Goal: Information Seeking & Learning: Learn about a topic

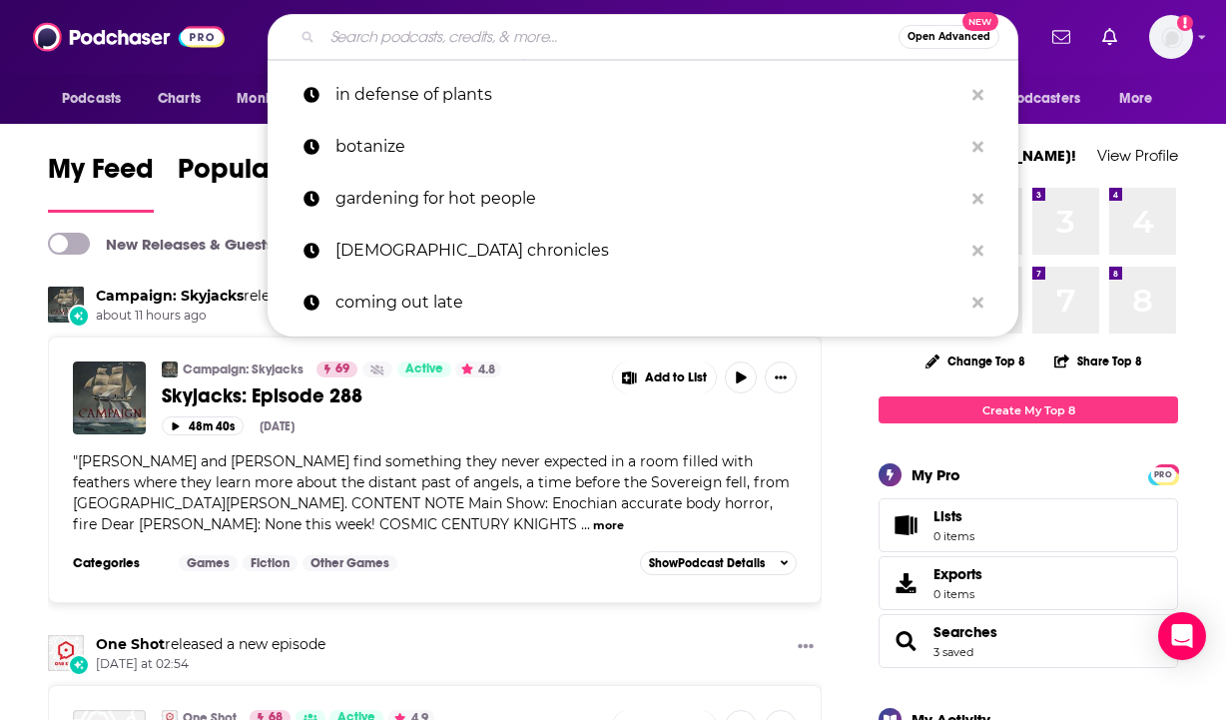
click at [685, 43] on input "Search podcasts, credits, & more..." at bounding box center [610, 37] width 576 height 32
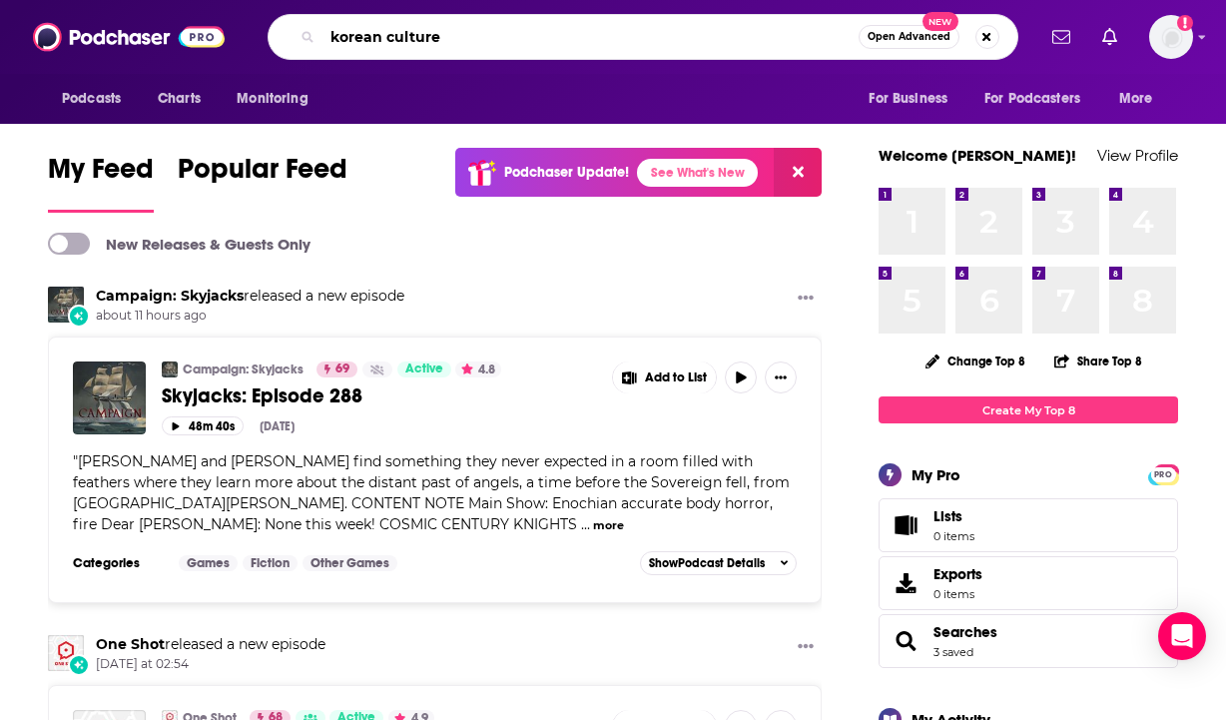
type input "korean culture"
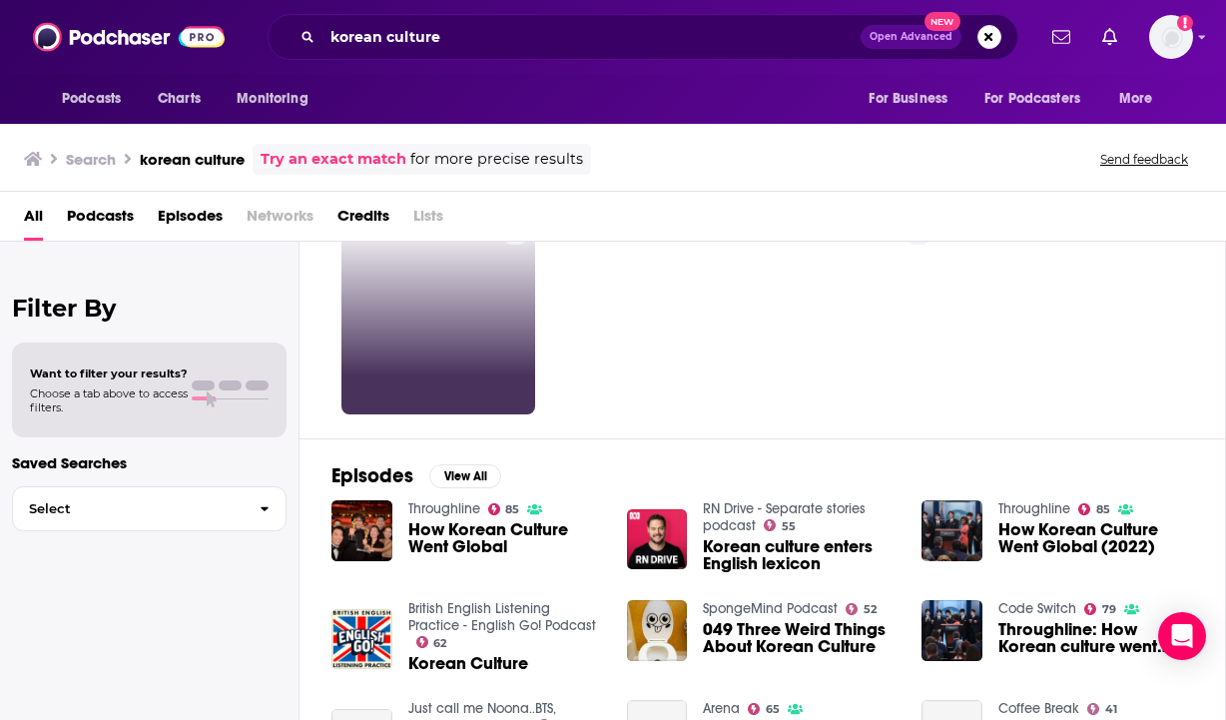
scroll to position [83, 0]
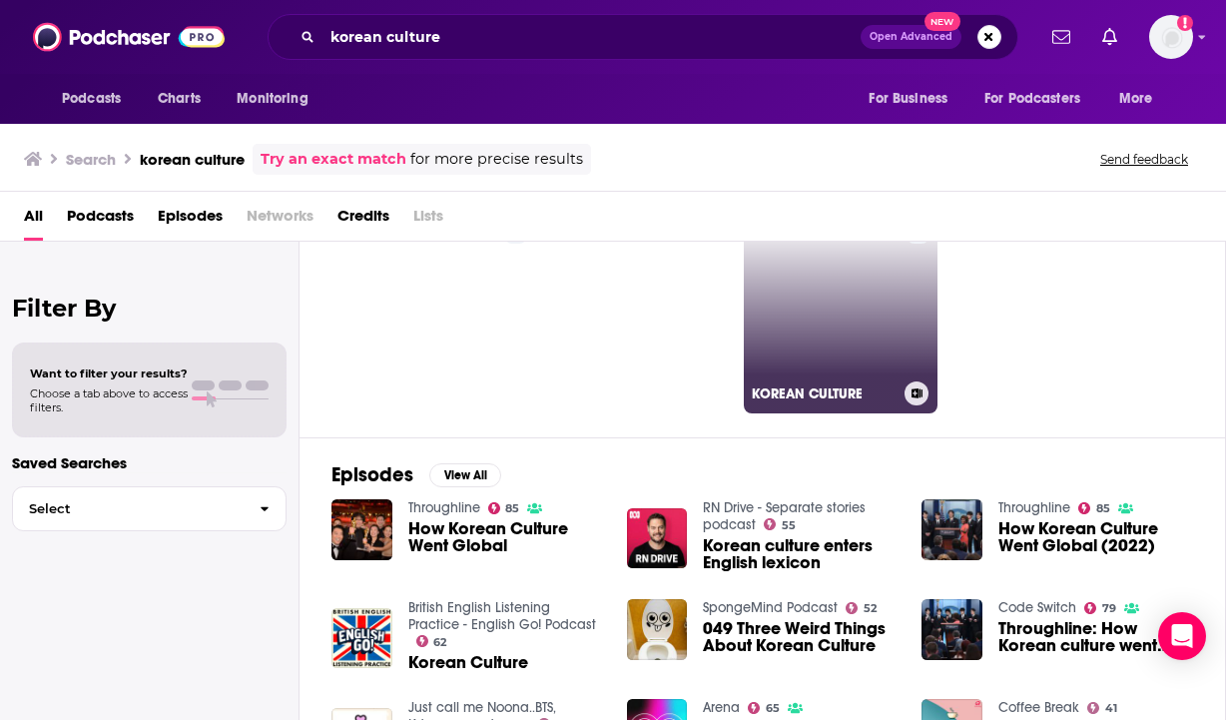
click at [829, 326] on link "6 KOREAN CULTURE" at bounding box center [841, 317] width 194 height 194
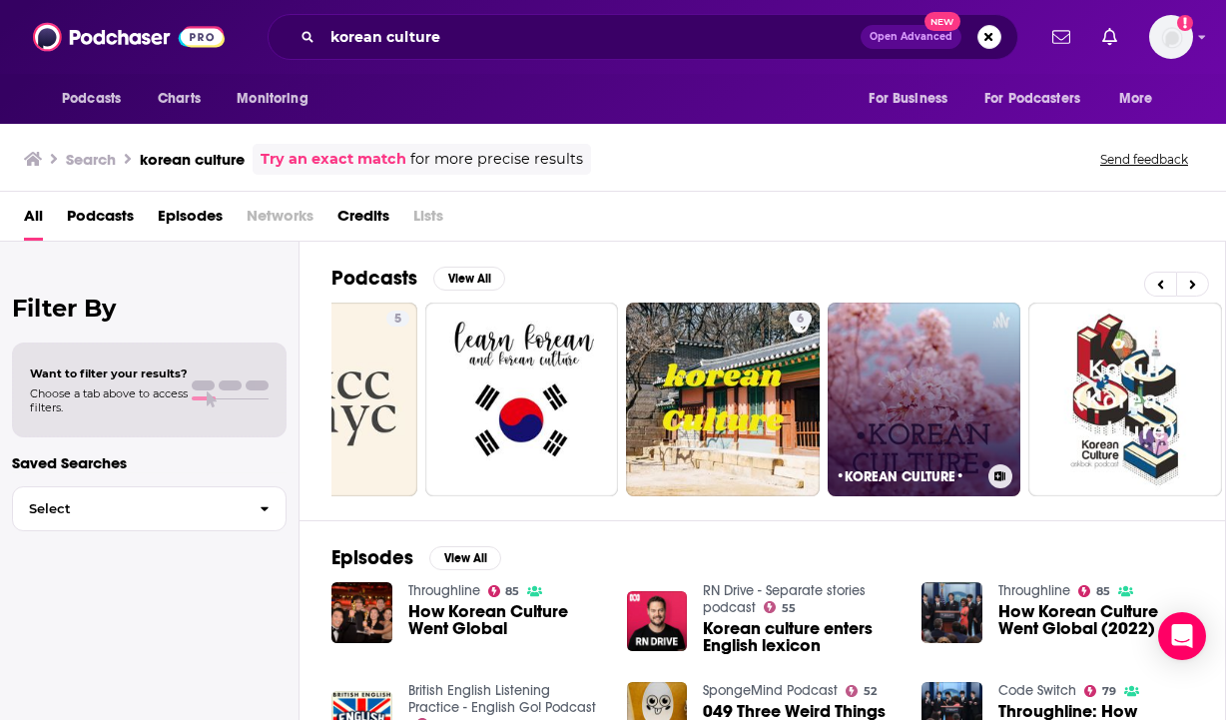
scroll to position [0, 131]
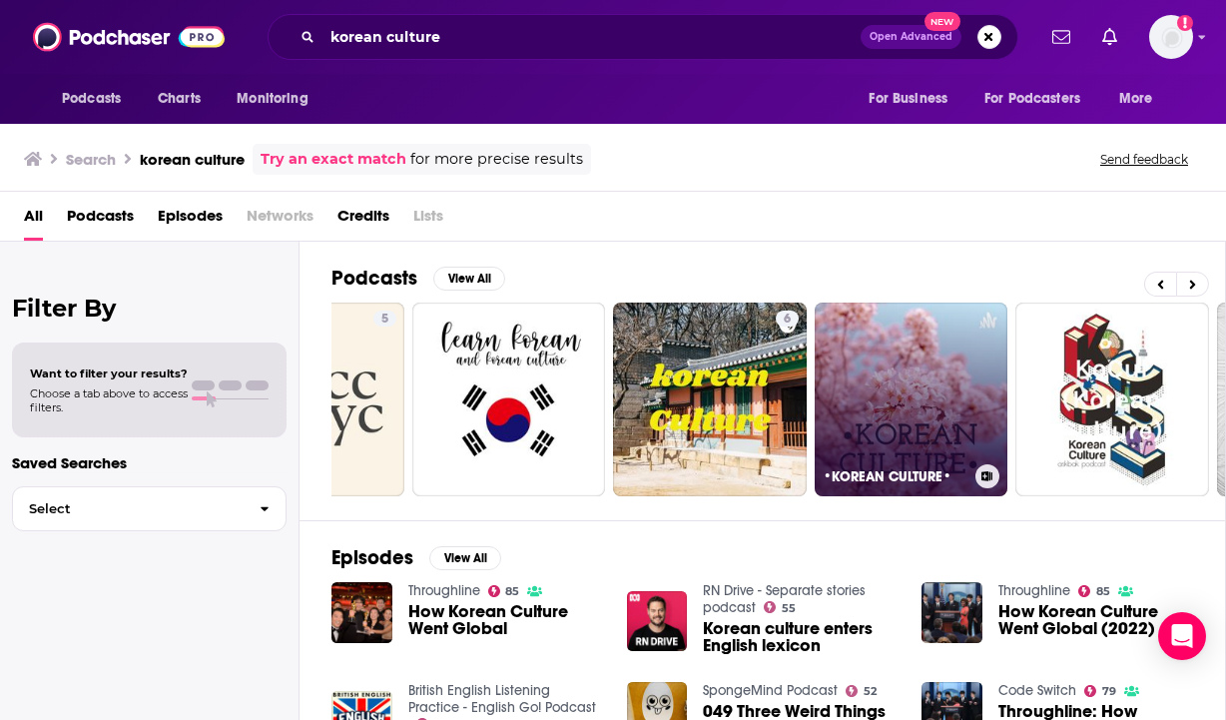
click at [872, 379] on link "•KOREAN CULTURE•" at bounding box center [912, 399] width 194 height 194
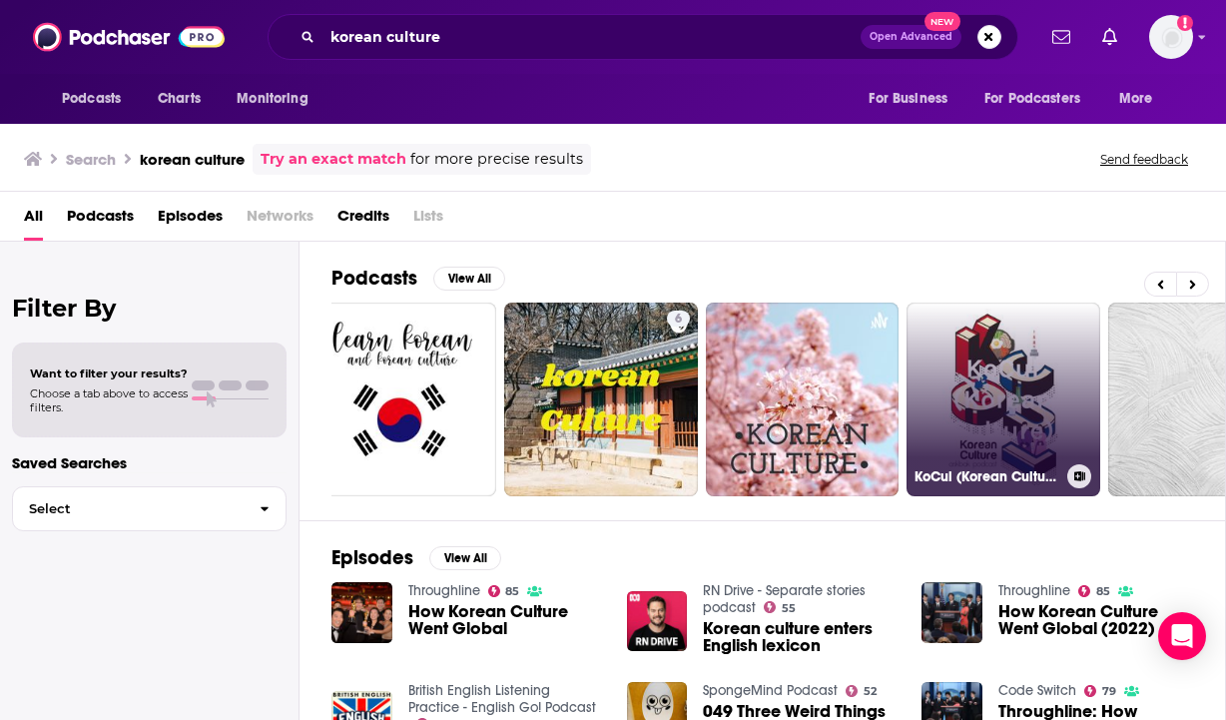
scroll to position [0, 242]
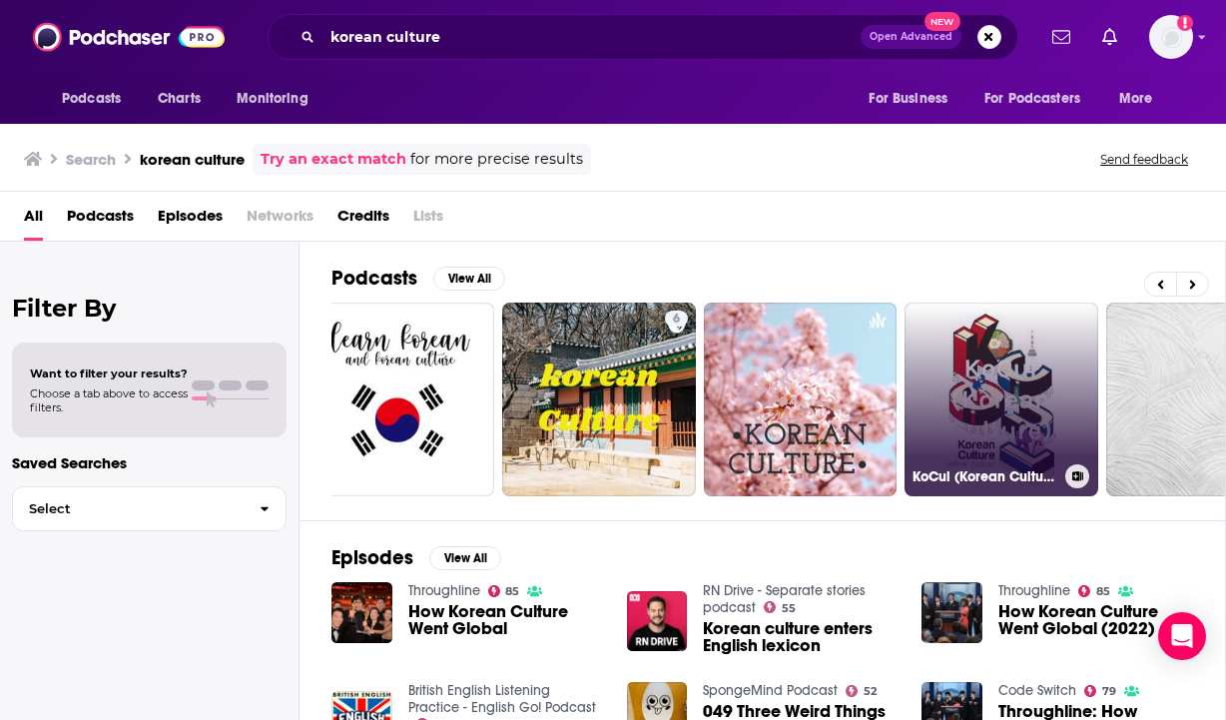
click at [1008, 405] on link "KoCul (Korean Culture)" at bounding box center [1001, 399] width 194 height 194
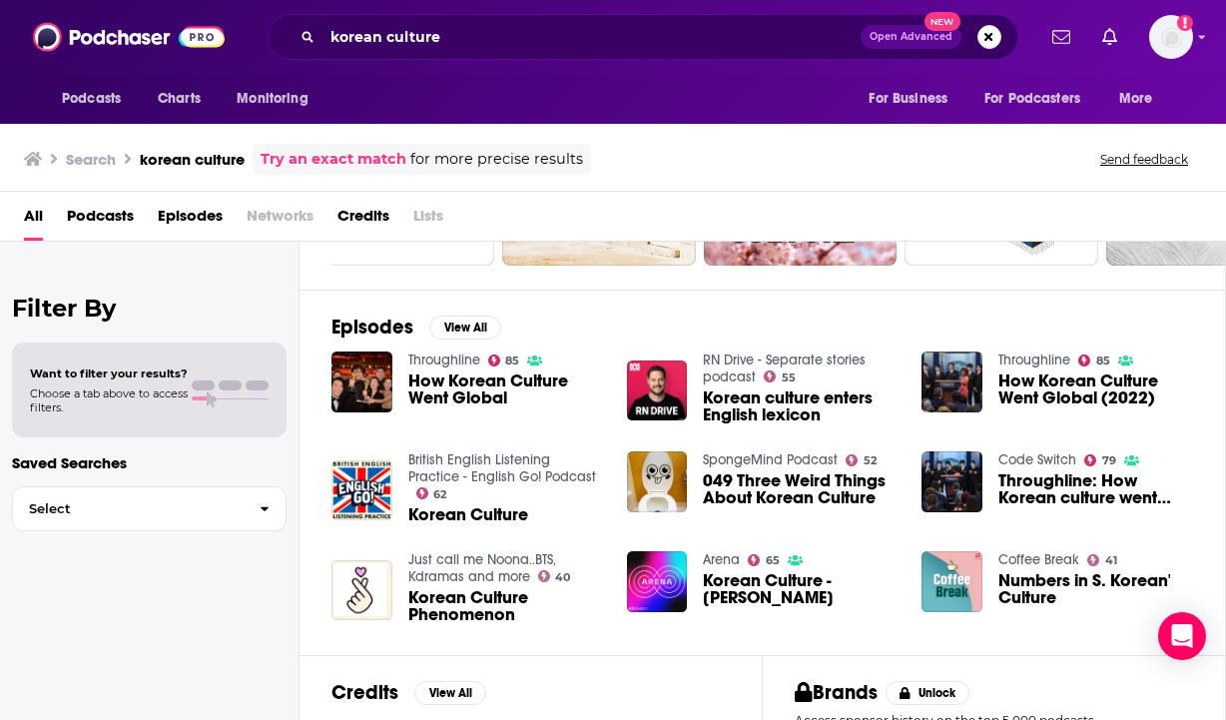
scroll to position [234, 0]
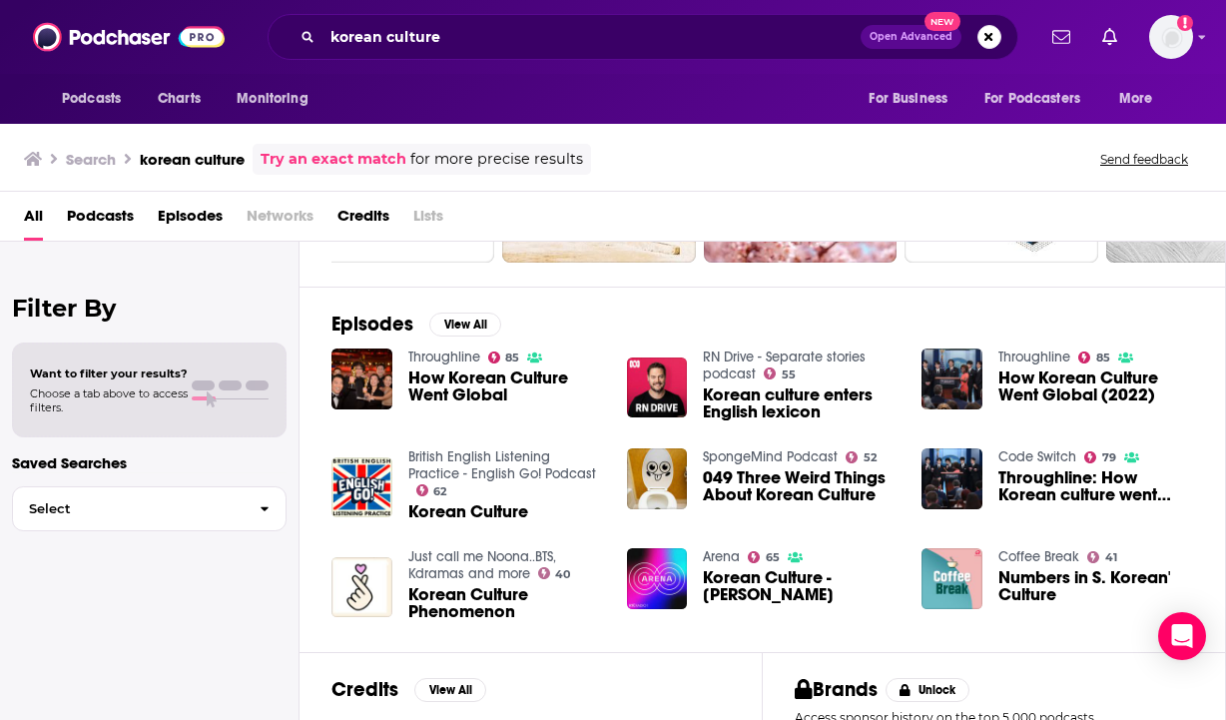
click at [821, 586] on span "Korean Culture - Rebecca Chiyoko King-O' Riain" at bounding box center [800, 586] width 195 height 34
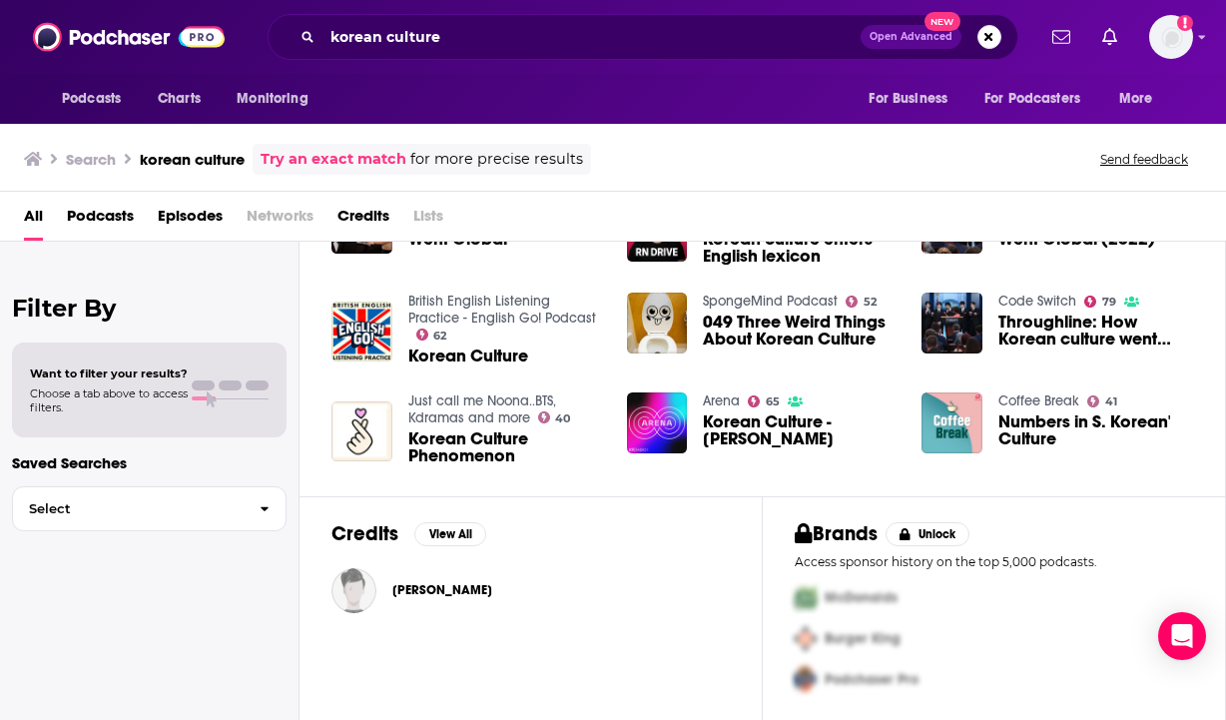
scroll to position [391, 0]
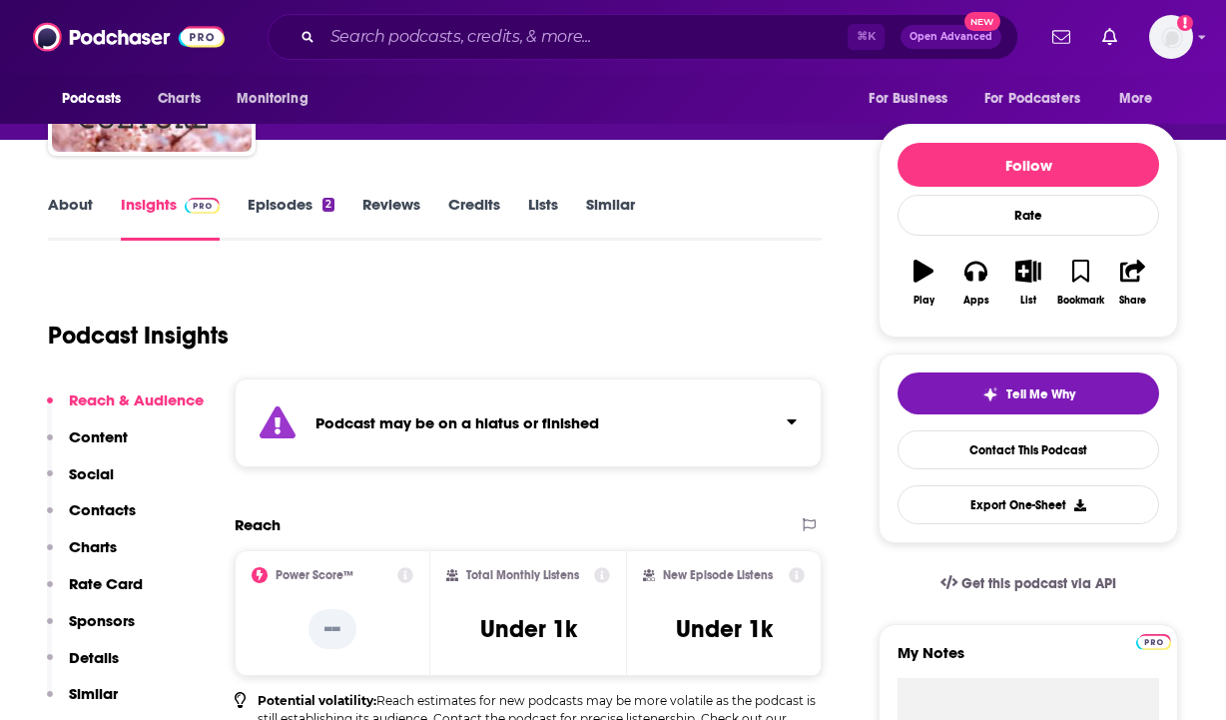
scroll to position [119, 0]
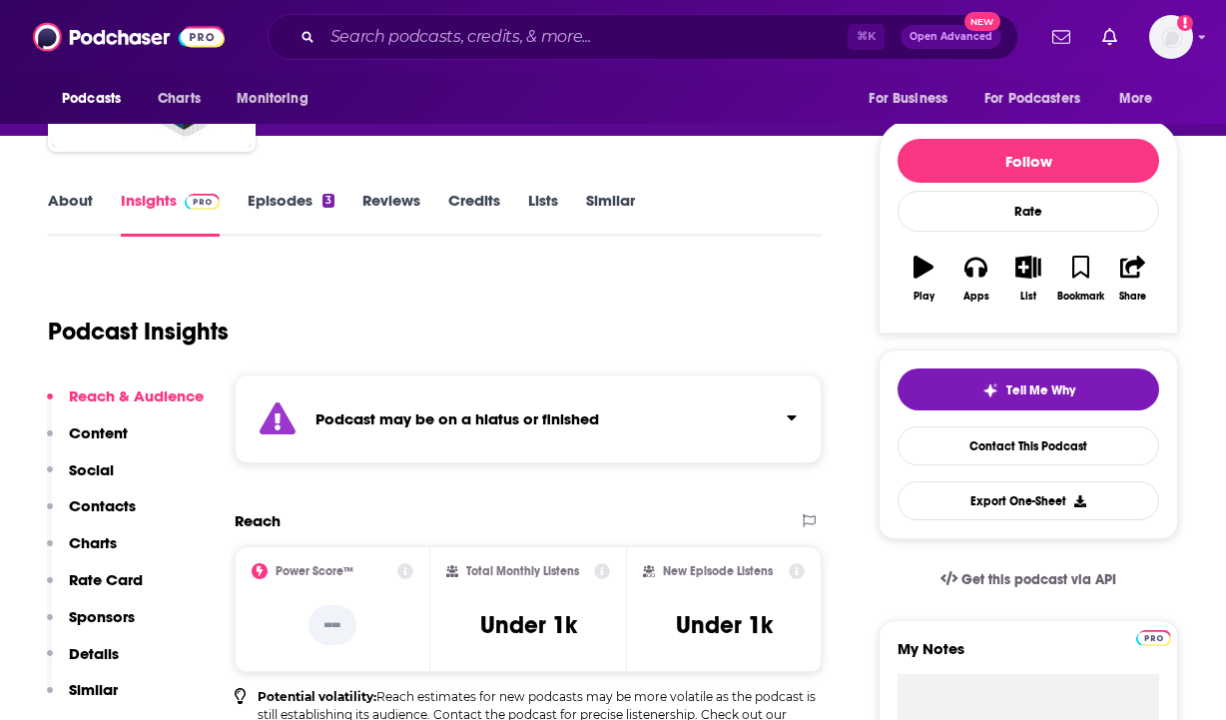
scroll to position [194, 0]
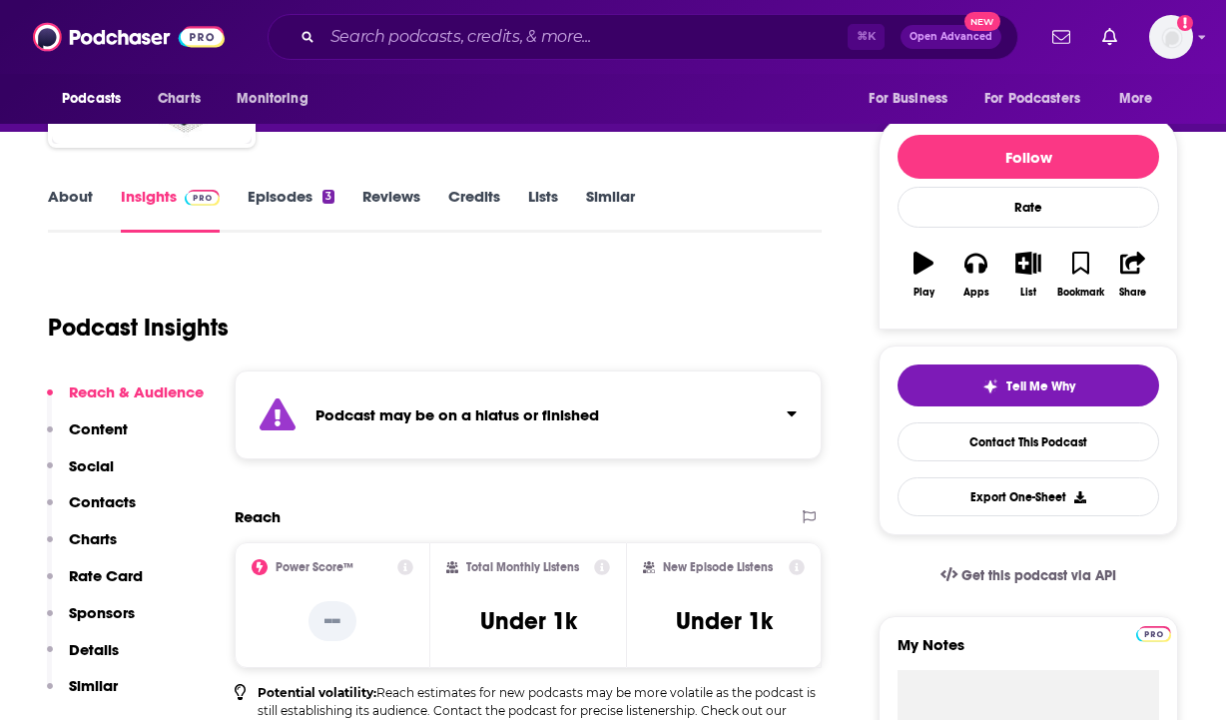
click at [66, 210] on link "About" at bounding box center [70, 210] width 45 height 46
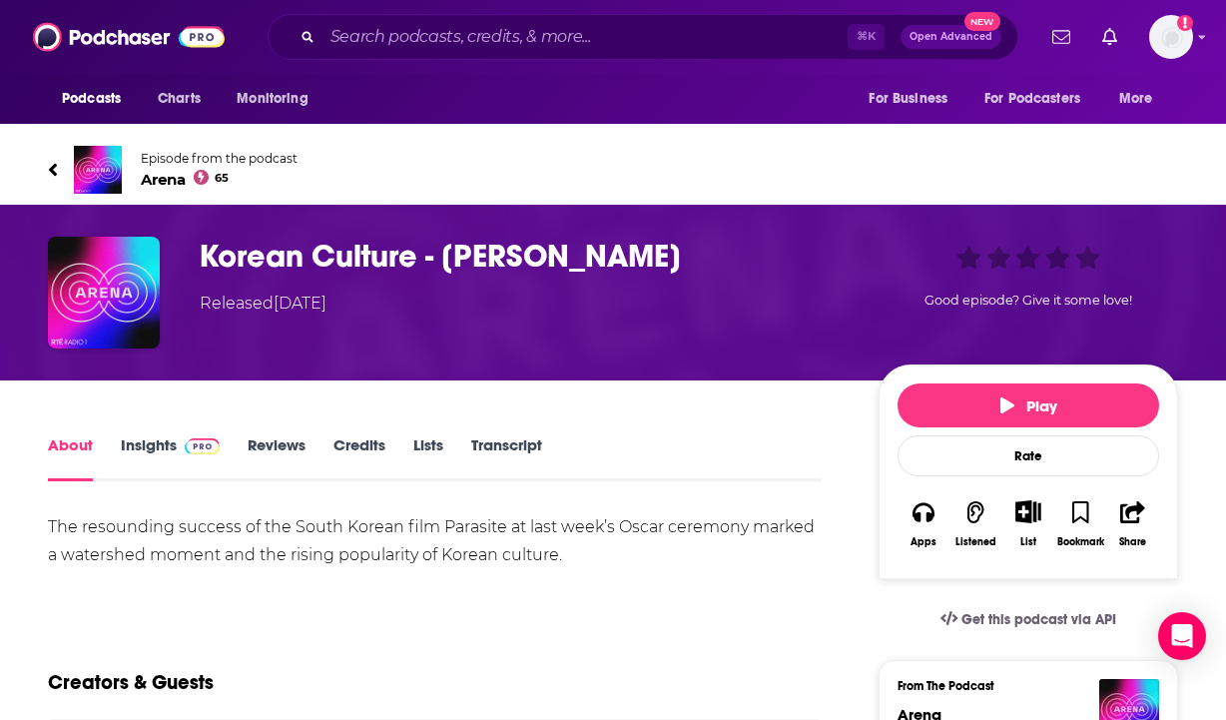
click at [162, 446] on link "Insights" at bounding box center [170, 458] width 99 height 46
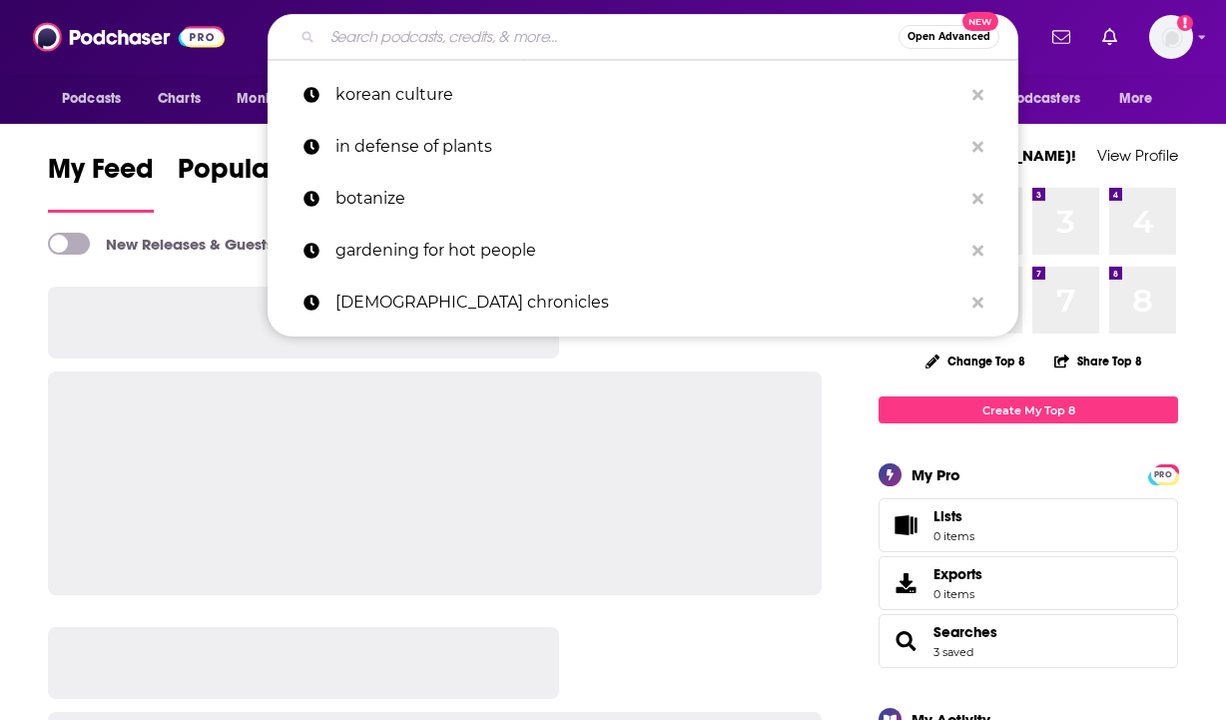
click at [559, 44] on input "Search podcasts, credits, & more..." at bounding box center [610, 37] width 576 height 32
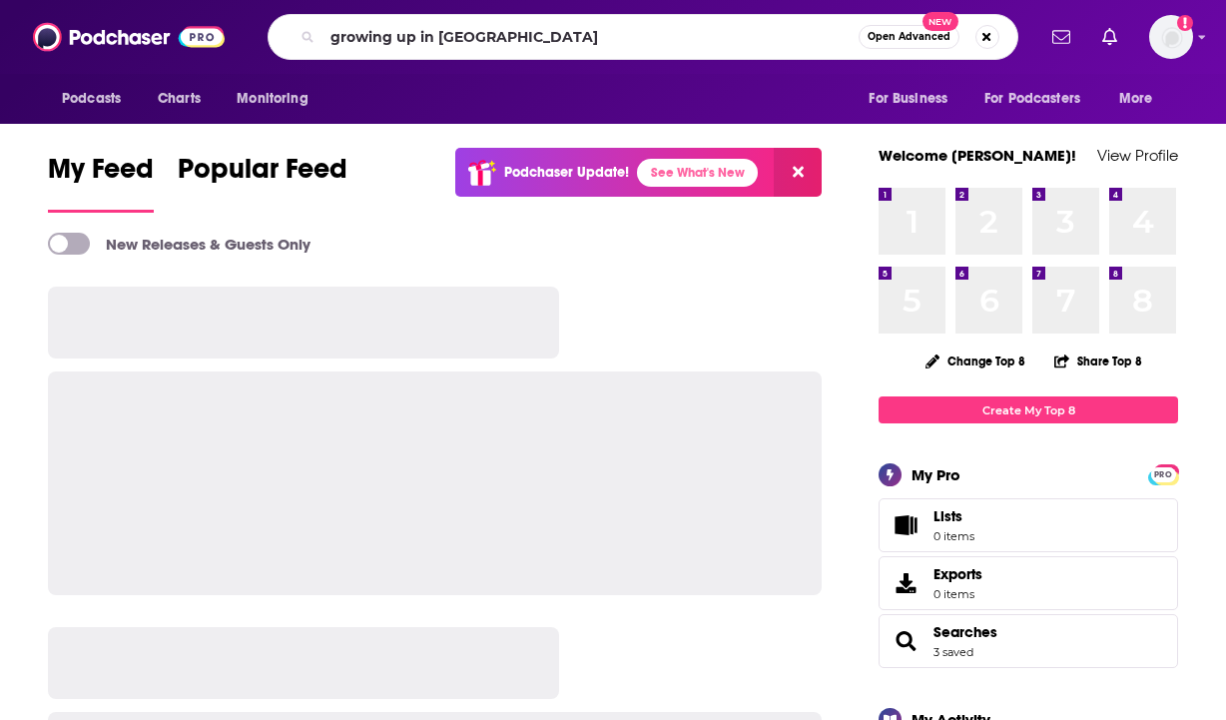
type input "growing up in [GEOGRAPHIC_DATA]"
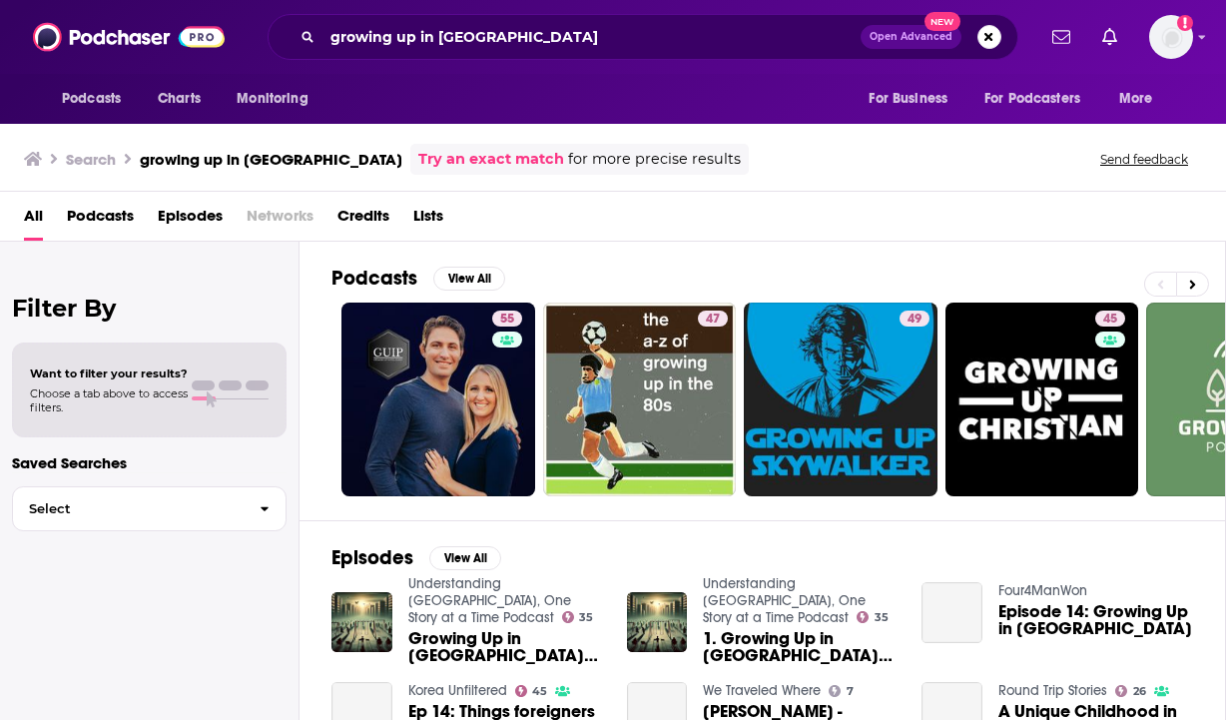
scroll to position [109, 0]
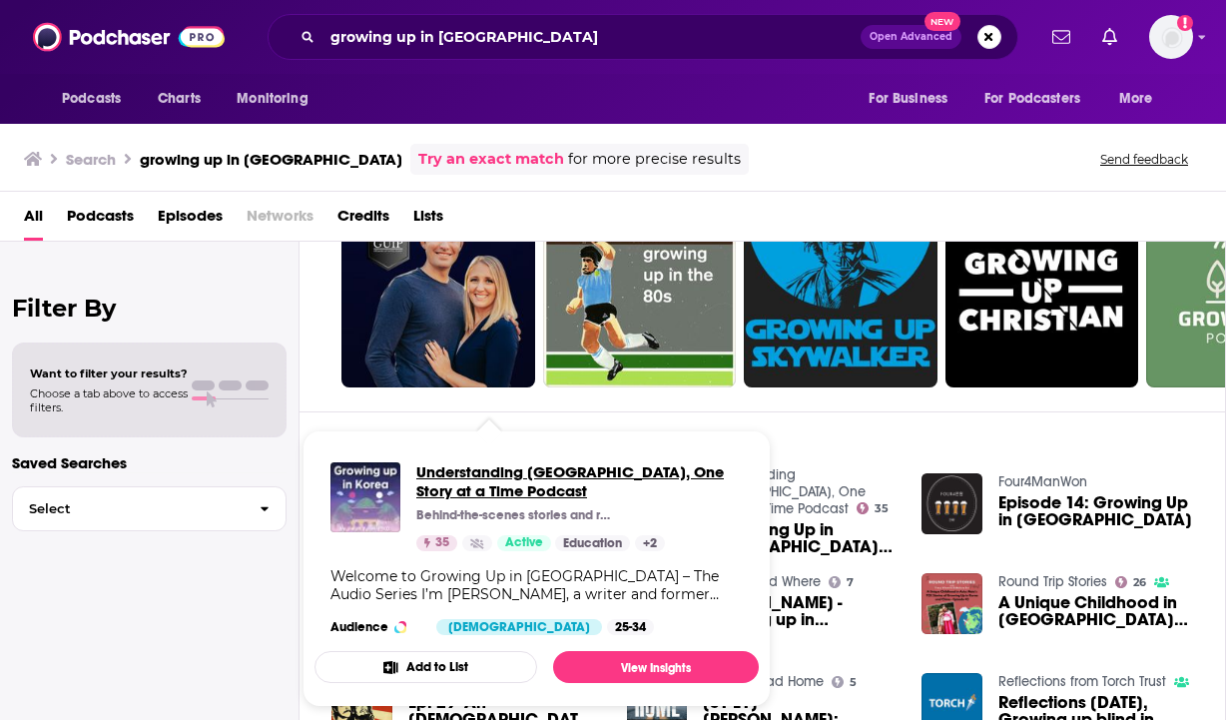
click at [509, 477] on span "Understanding [GEOGRAPHIC_DATA], One Story at a Time Podcast" at bounding box center [579, 481] width 326 height 38
